Goal: Answer question/provide support

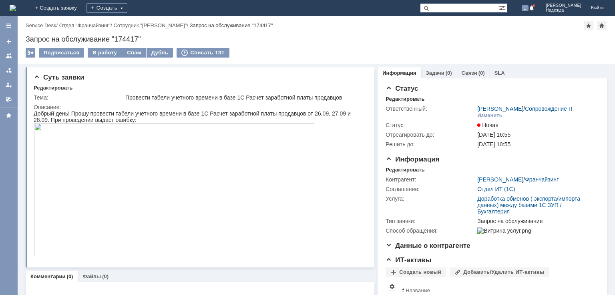
click at [122, 36] on div "Запрос на обслуживание "174417"" at bounding box center [316, 39] width 581 height 8
click at [123, 36] on div "Запрос на обслуживание "174417"" at bounding box center [316, 39] width 581 height 8
copy div "174417"
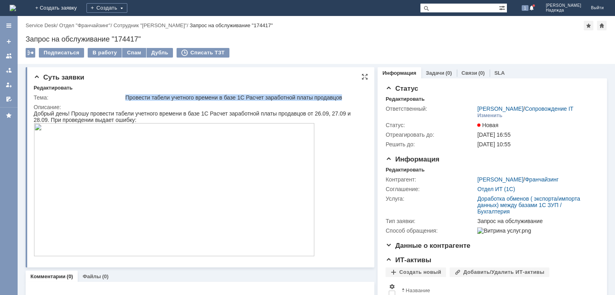
drag, startPoint x: 123, startPoint y: 96, endPoint x: 345, endPoint y: 98, distance: 221.8
click at [345, 98] on tr "Тема: Провести табели учетного времени в базе 1С Расчет заработной платы продав…" at bounding box center [199, 98] width 331 height 10
copy tr "Провести табели учетного времени в базе 1С Расчет заработной платы продавцов"
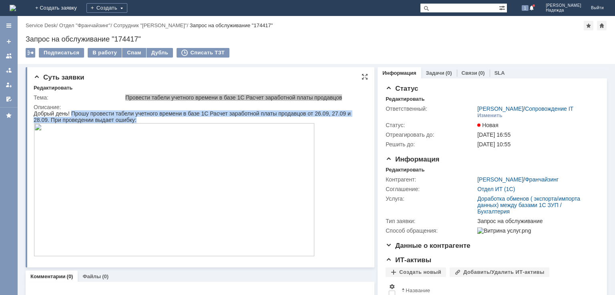
drag, startPoint x: 72, startPoint y: 113, endPoint x: 261, endPoint y: 194, distance: 206.2
click at [261, 194] on body "Добрый день! Прошу провести табели учетного времени в базе 1С Расчет заработной…" at bounding box center [197, 184] width 327 height 147
copy div "Прошу провести табели учетного времени в базе 1С Расчет заработной платы продав…"
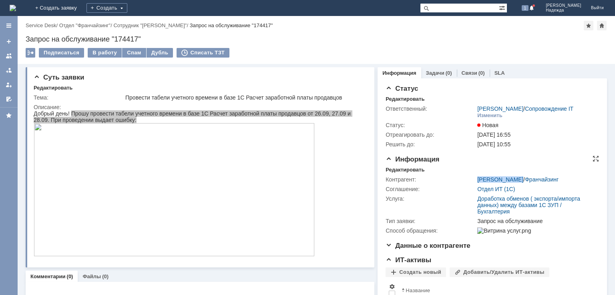
drag, startPoint x: 461, startPoint y: 177, endPoint x: 515, endPoint y: 179, distance: 53.7
click at [515, 179] on tr "Контрагент: Морозова Анна / Франчайзинг" at bounding box center [491, 180] width 211 height 10
copy tr "Морозова Анна"
click at [108, 53] on div "В работу" at bounding box center [105, 53] width 34 height 10
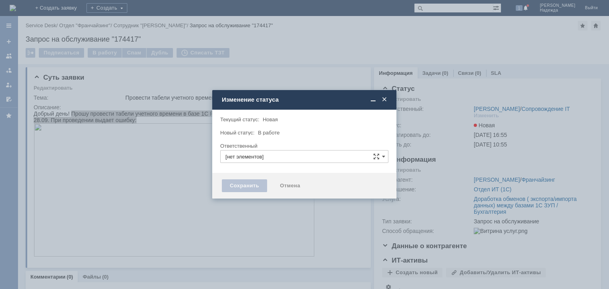
type input "[PERSON_NAME]"
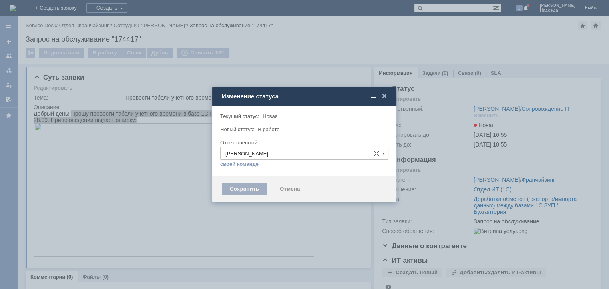
click at [241, 188] on div "Сохранить" at bounding box center [244, 189] width 45 height 13
